Goal: Ask a question

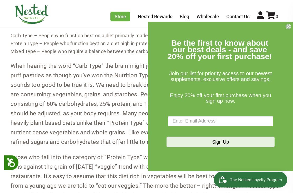
scroll to position [362, 0]
click at [290, 29] on circle "Close dialog" at bounding box center [288, 26] width 5 height 5
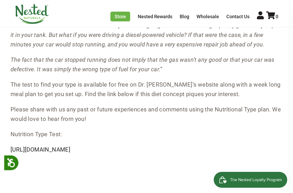
scroll to position [672, 0]
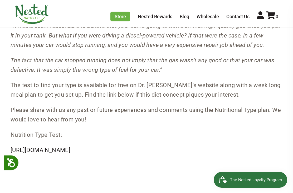
click at [70, 149] on link "[URL][DOMAIN_NAME]" at bounding box center [41, 150] width 60 height 7
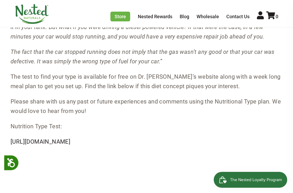
click at [70, 139] on link "[URL][DOMAIN_NAME]" at bounding box center [41, 141] width 60 height 7
click at [11, 163] on icon at bounding box center [10, 162] width 9 height 9
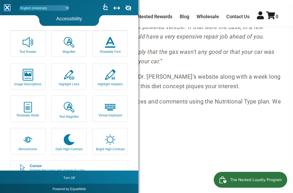
click at [8, 9] on icon at bounding box center [7, 8] width 3 height 4
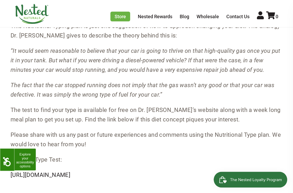
scroll to position [646, 0]
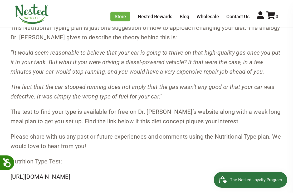
click at [242, 16] on link "Contact Us" at bounding box center [238, 17] width 23 height 6
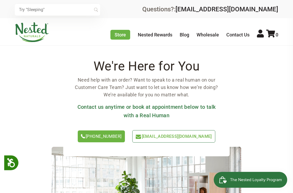
click at [244, 34] on link "Contact Us" at bounding box center [238, 35] width 23 height 6
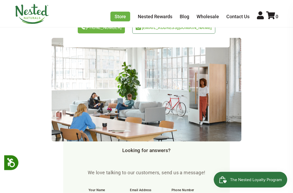
scroll to position [109, 0]
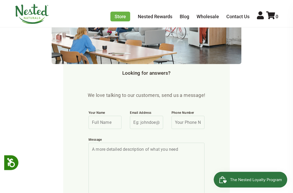
click at [110, 122] on input "Your Name" at bounding box center [105, 122] width 33 height 13
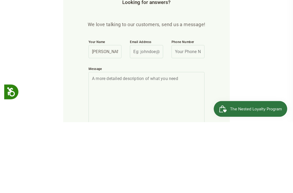
type input "Corrine"
click at [152, 116] on input "Email Address" at bounding box center [146, 122] width 33 height 13
type input "corrinest@aol.com"
click at [194, 116] on input "Phone Number" at bounding box center [188, 122] width 33 height 13
type input "3035225579"
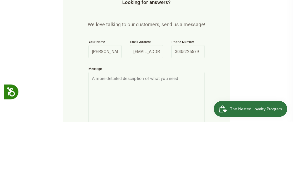
click at [135, 143] on textarea "Message" at bounding box center [147, 178] width 116 height 70
click at [107, 143] on textarea "S" at bounding box center [147, 178] width 116 height 70
click at [134, 143] on textarea "S" at bounding box center [147, 178] width 116 height 70
type textarea "S"
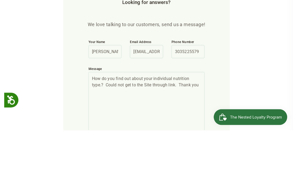
scroll to position [195, 0]
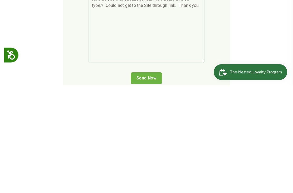
type textarea "How do you find out about your individual nutrition type.? Could not get to the…"
click at [154, 180] on input "Send Now" at bounding box center [146, 186] width 31 height 12
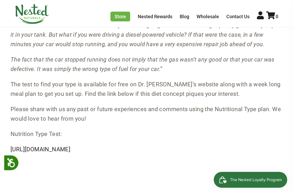
scroll to position [673, 0]
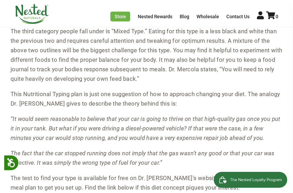
scroll to position [579, 0]
